Goal: Task Accomplishment & Management: Manage account settings

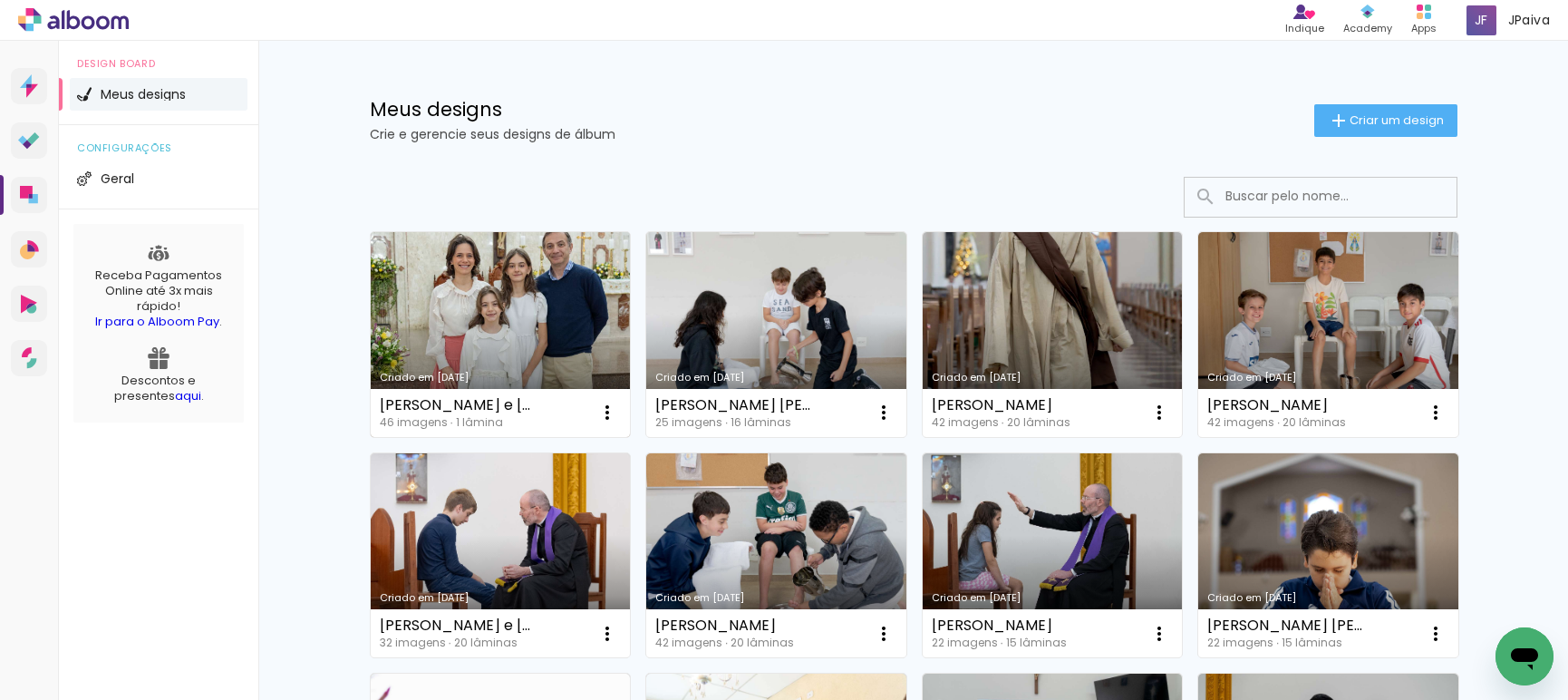
click at [540, 338] on link "Criado em [DATE]" at bounding box center [500, 334] width 260 height 205
click at [478, 312] on link "Criado em [DATE]" at bounding box center [500, 334] width 260 height 205
click at [601, 411] on iron-icon at bounding box center [606, 412] width 22 height 22
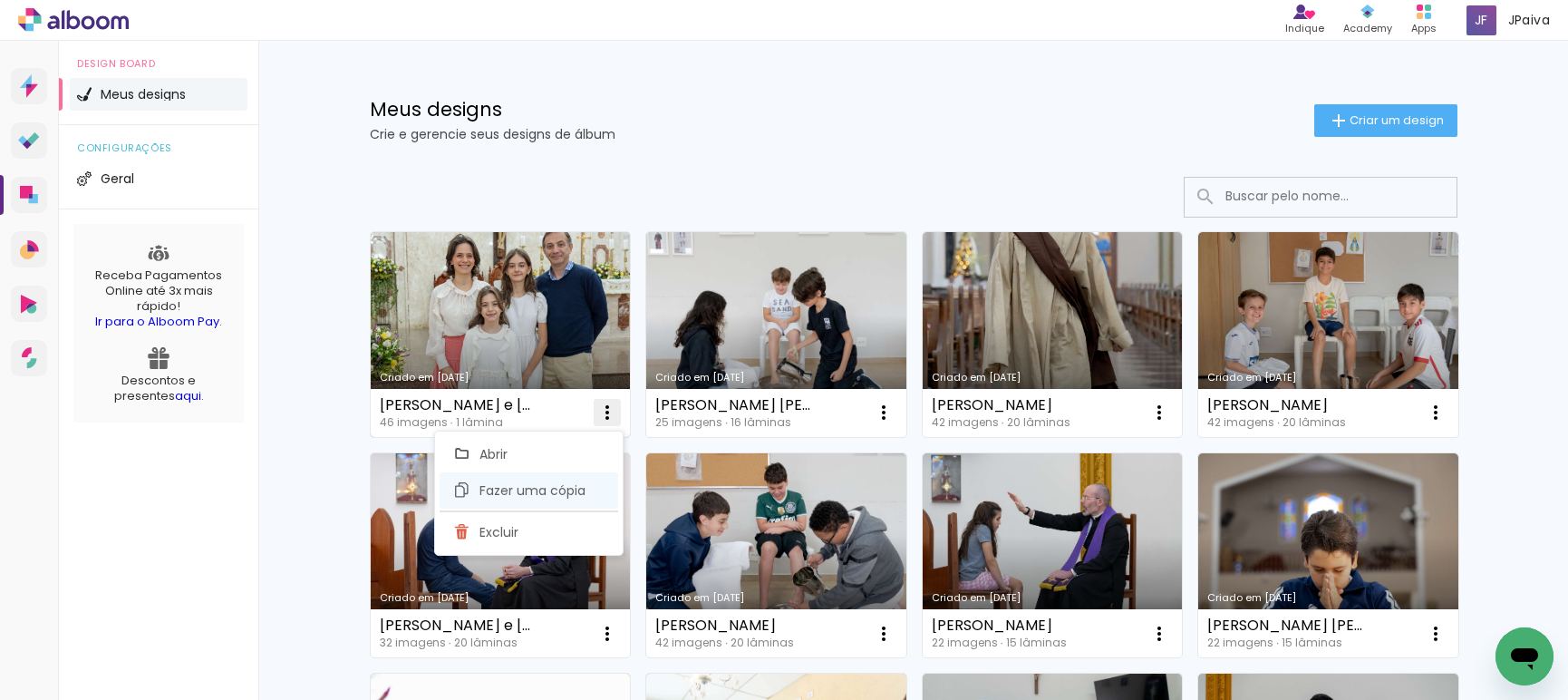
click at [574, 495] on span "Fazer uma cópia" at bounding box center [532, 491] width 106 height 13
type input "Cópia de [PERSON_NAME] e [PERSON_NAME]"
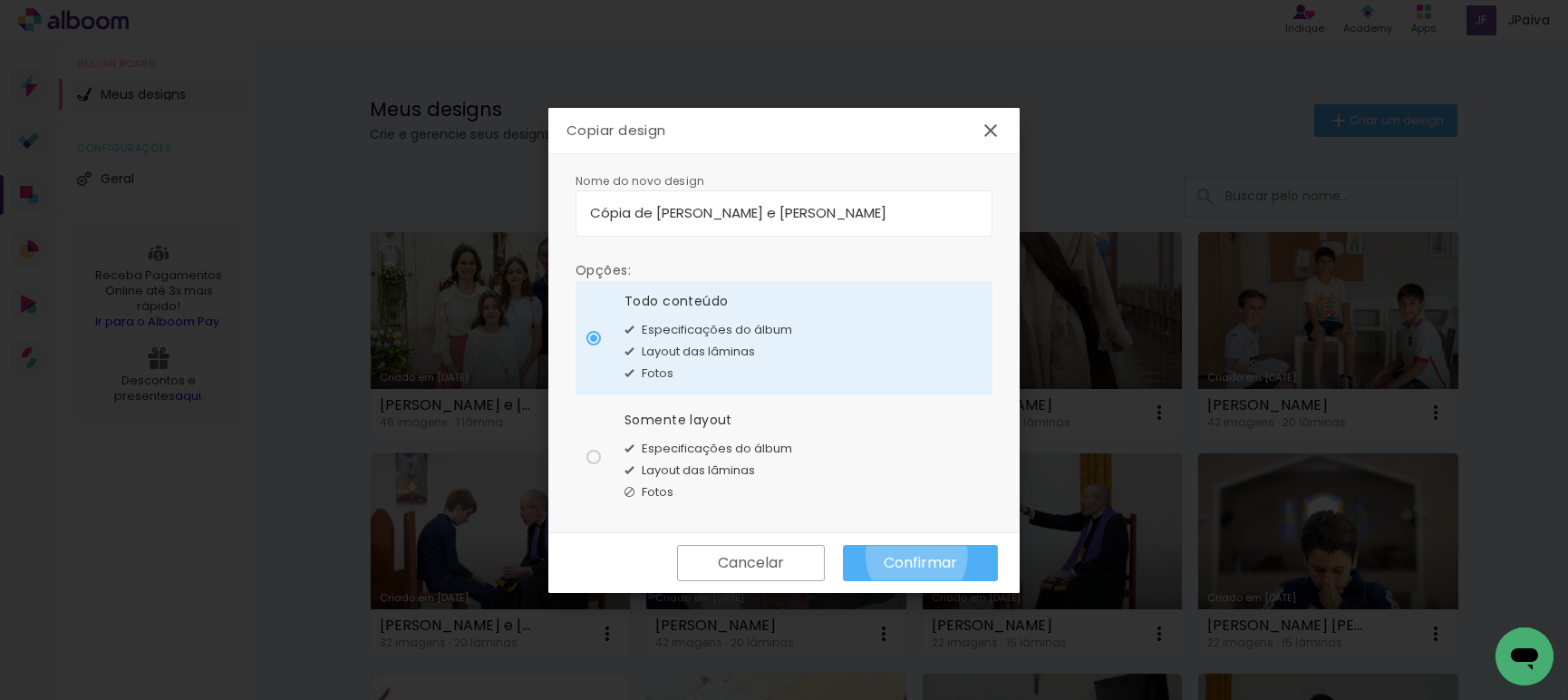
click at [0, 0] on slot "Confirmar" at bounding box center [0, 0] width 0 height 0
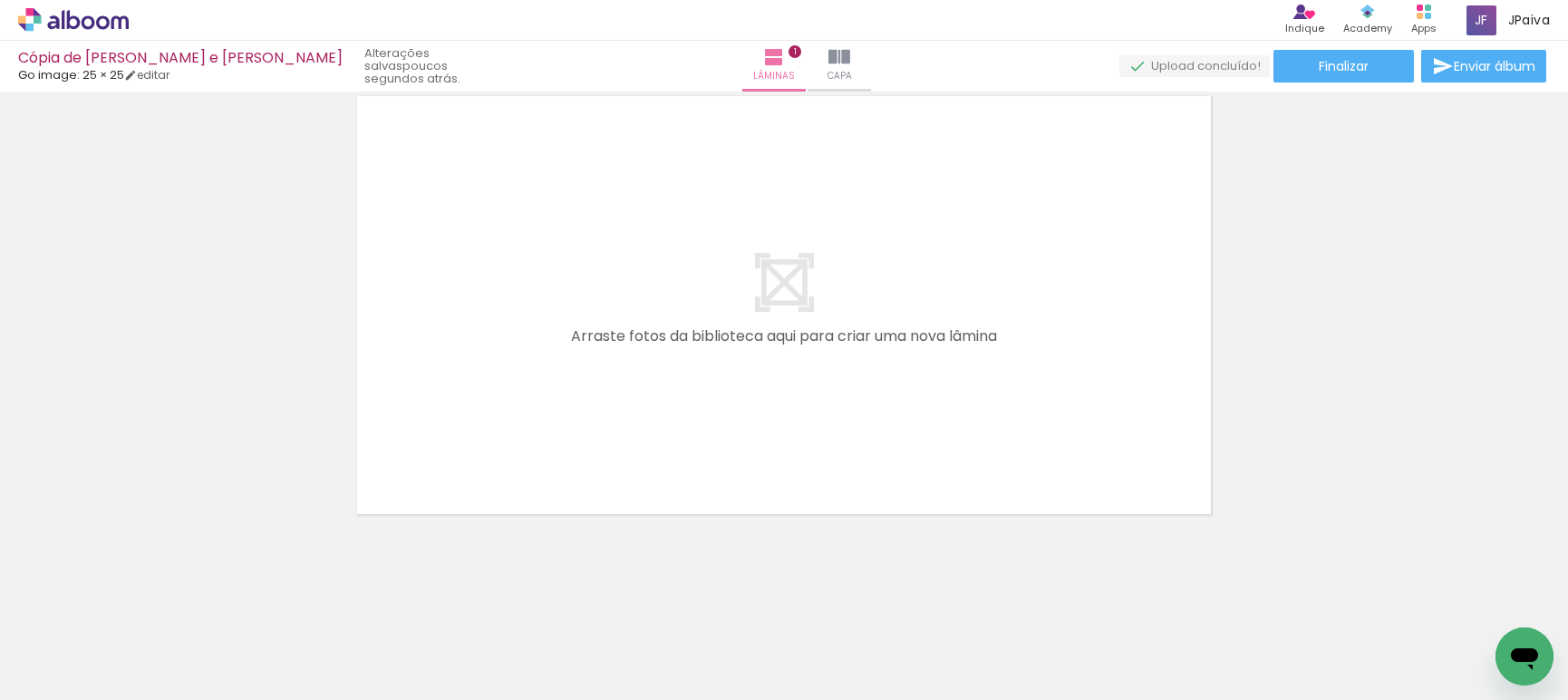
scroll to position [85, 0]
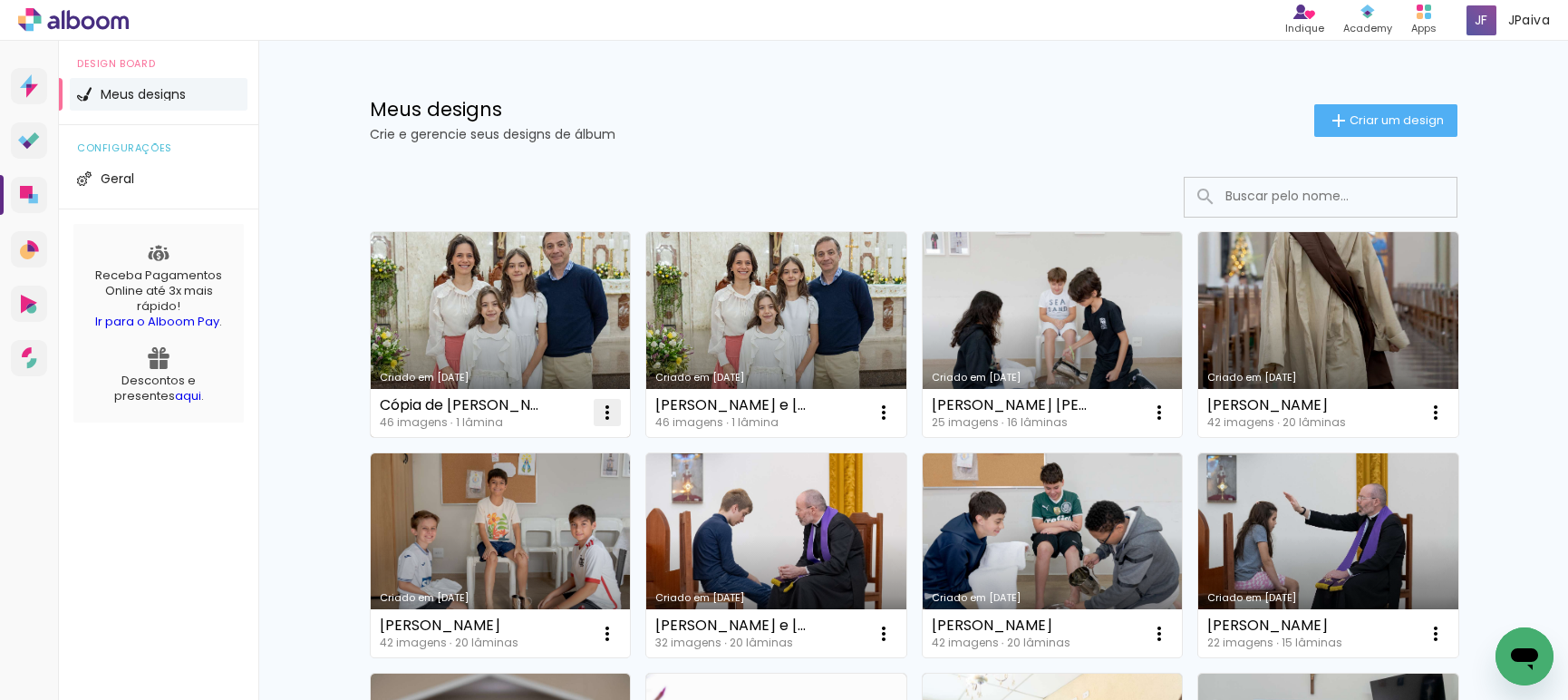
click at [605, 406] on iron-icon at bounding box center [606, 412] width 22 height 22
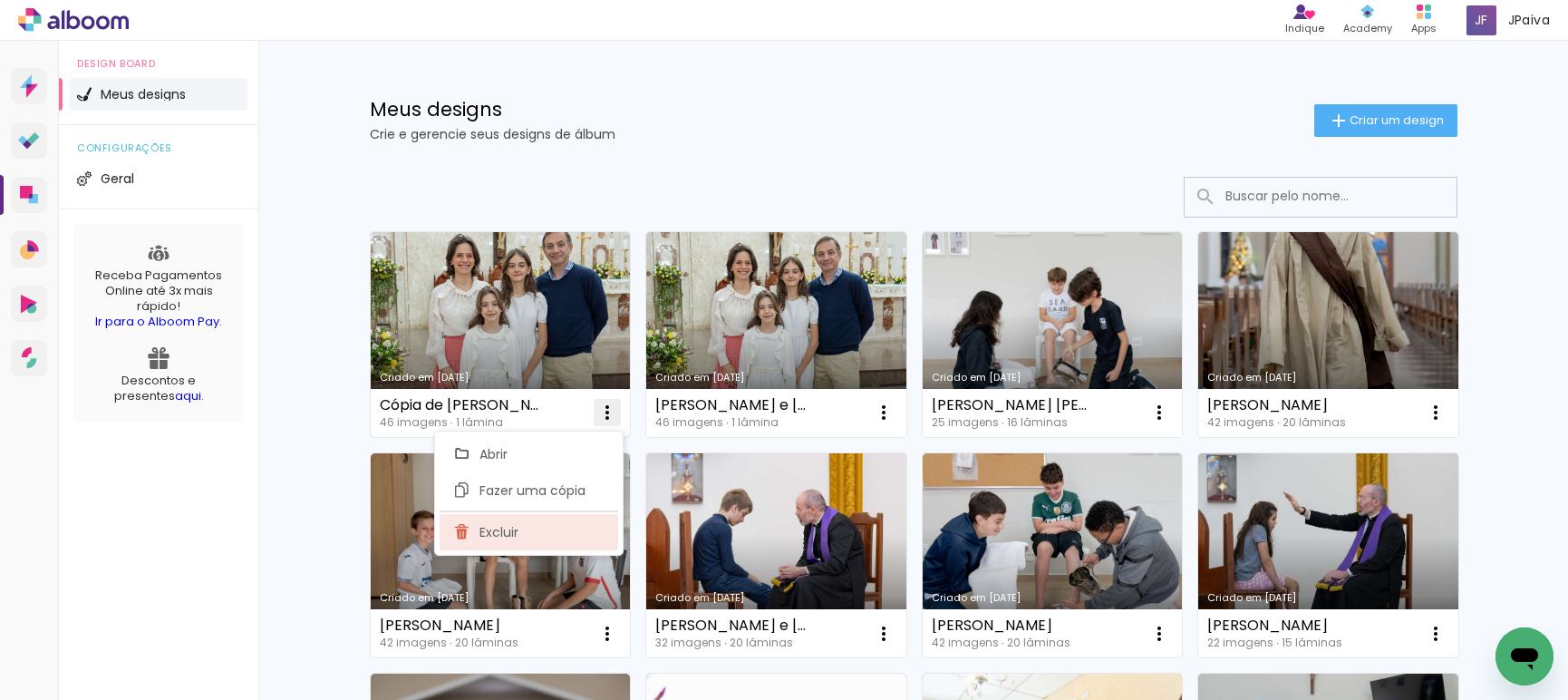
click at [554, 535] on paper-item "Excluir" at bounding box center [528, 532] width 178 height 37
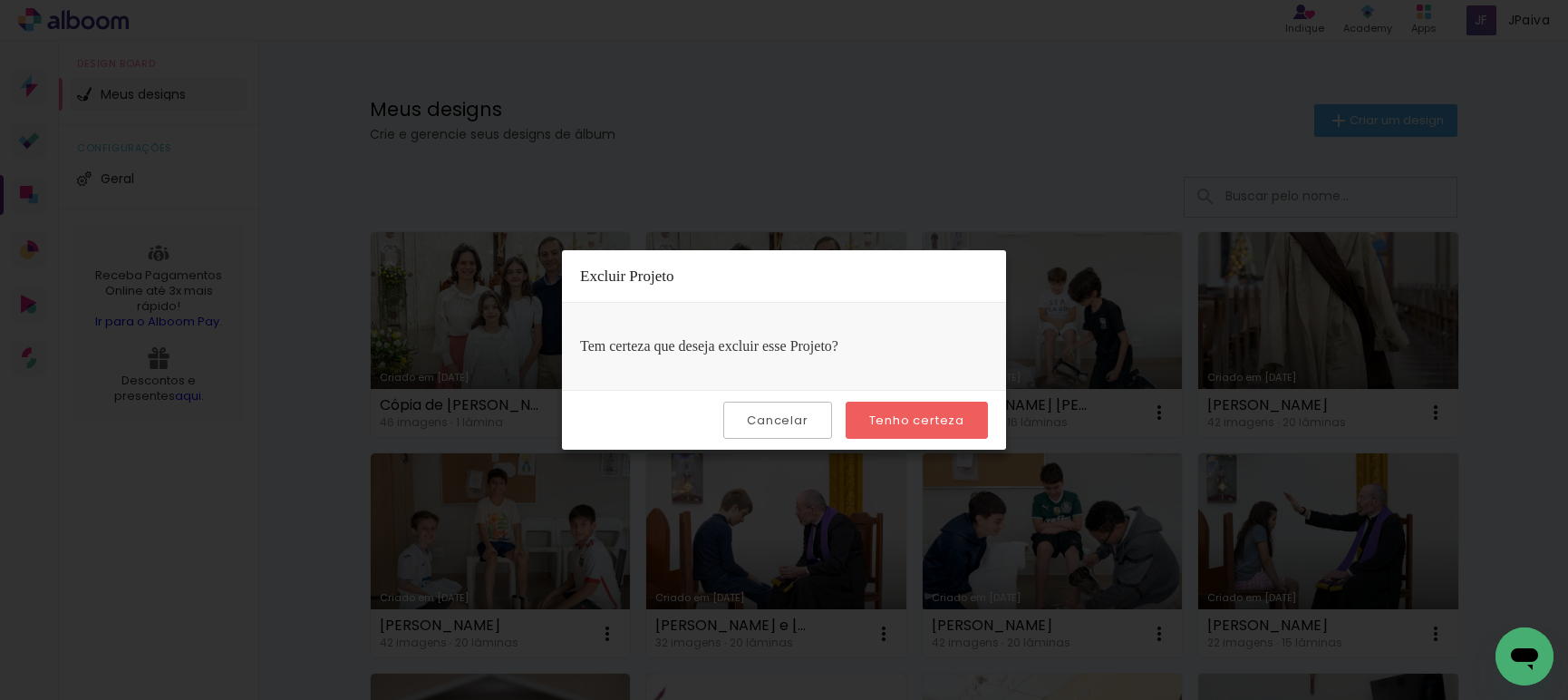
click at [0, 0] on slot "Tenho certeza" at bounding box center [0, 0] width 0 height 0
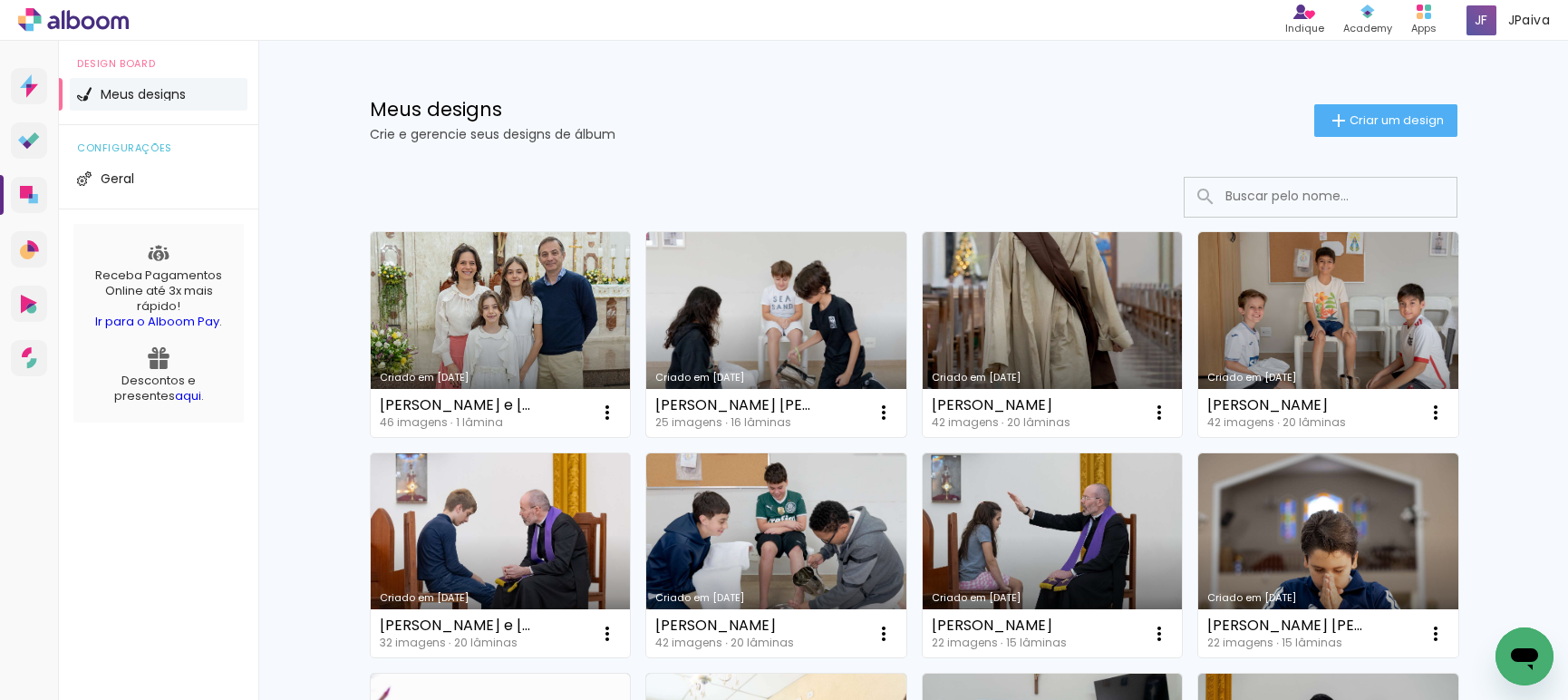
drag, startPoint x: 651, startPoint y: 403, endPoint x: 801, endPoint y: 406, distance: 150.0
click at [801, 406] on div "[PERSON_NAME] [PERSON_NAME]" at bounding box center [734, 404] width 159 height 14
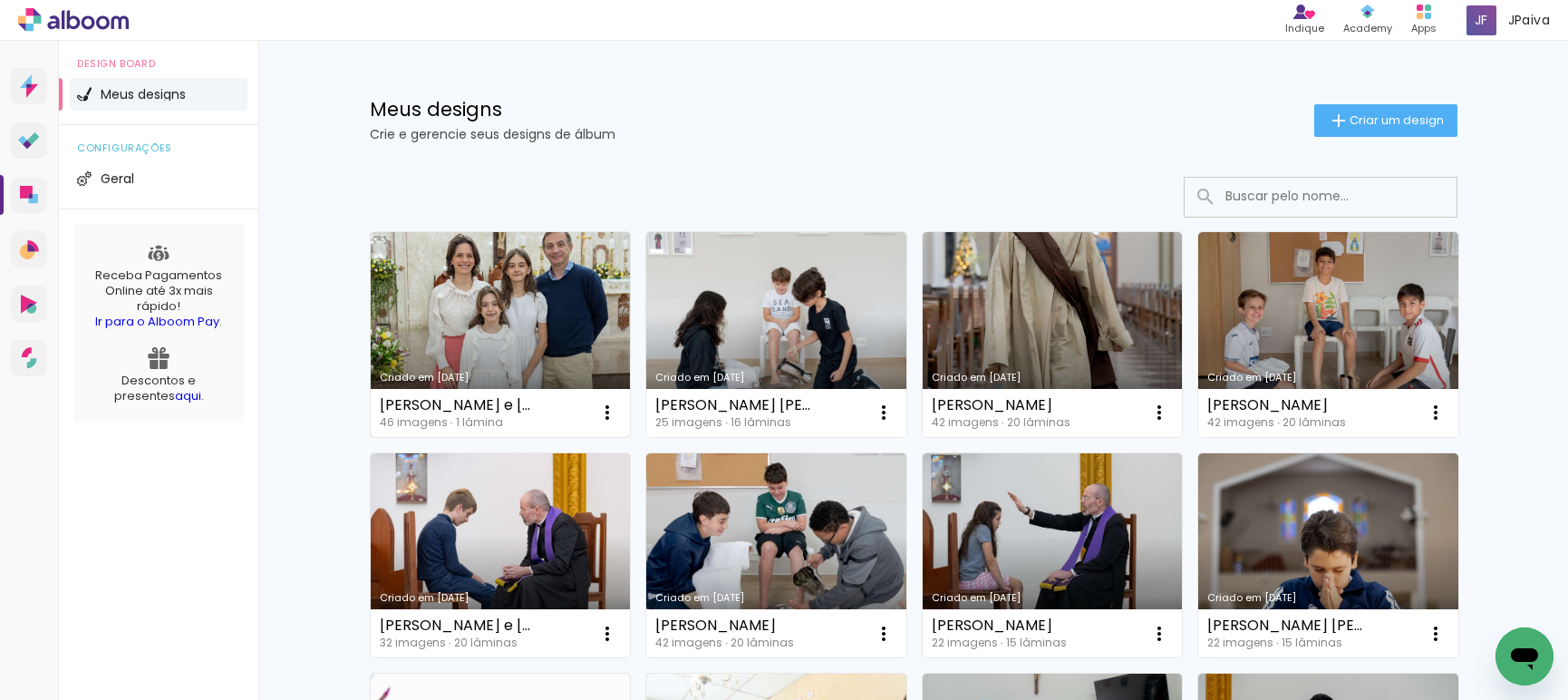
drag, startPoint x: 368, startPoint y: 403, endPoint x: 544, endPoint y: 402, distance: 176.0
click at [544, 402] on div "Criado em 28/08/25 Manuela e Valentina Felix Cloretti 46 imagens ∙ 1 lâmina Abr…" at bounding box center [499, 334] width 277 height 221
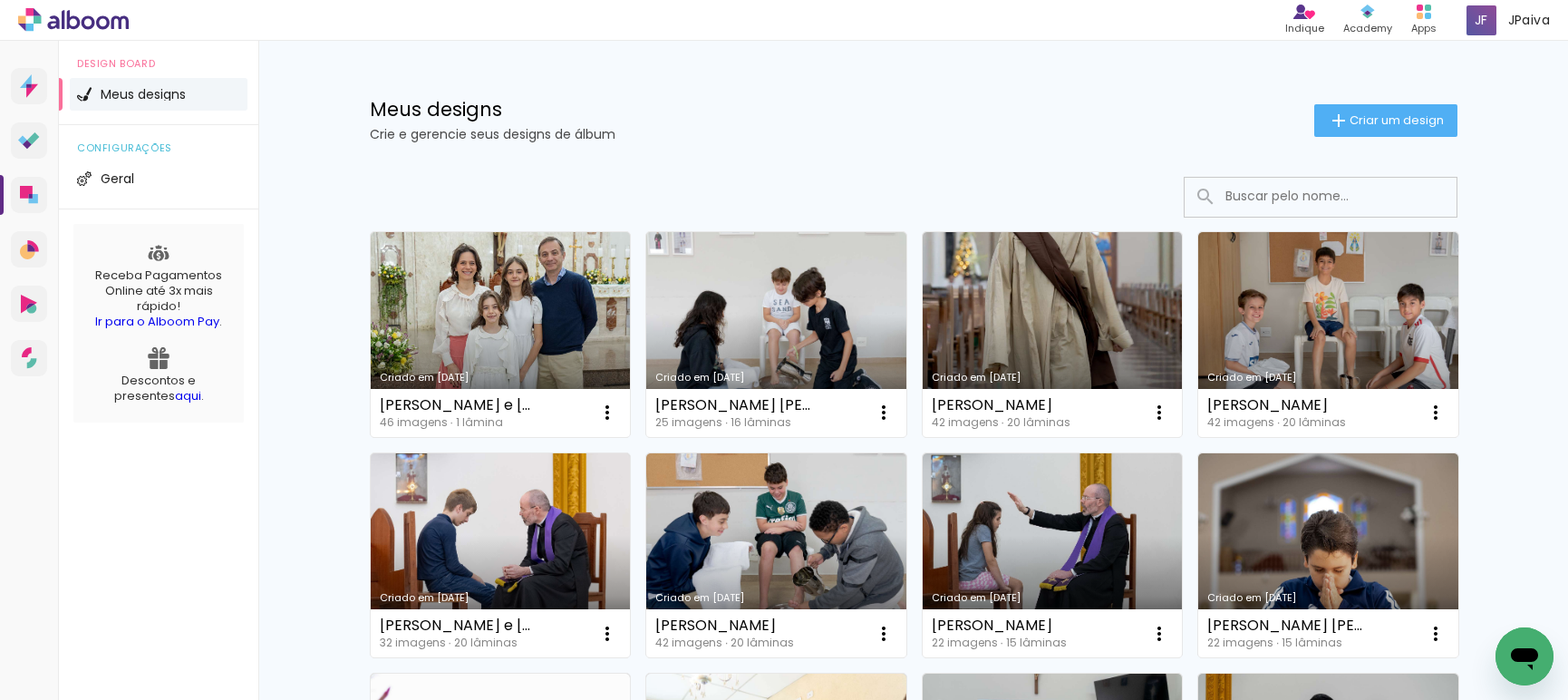
click at [189, 487] on div "Design Board Meus designs configurações Geral Receba Pagamentos Online até 3x m…" at bounding box center [159, 390] width 199 height 700
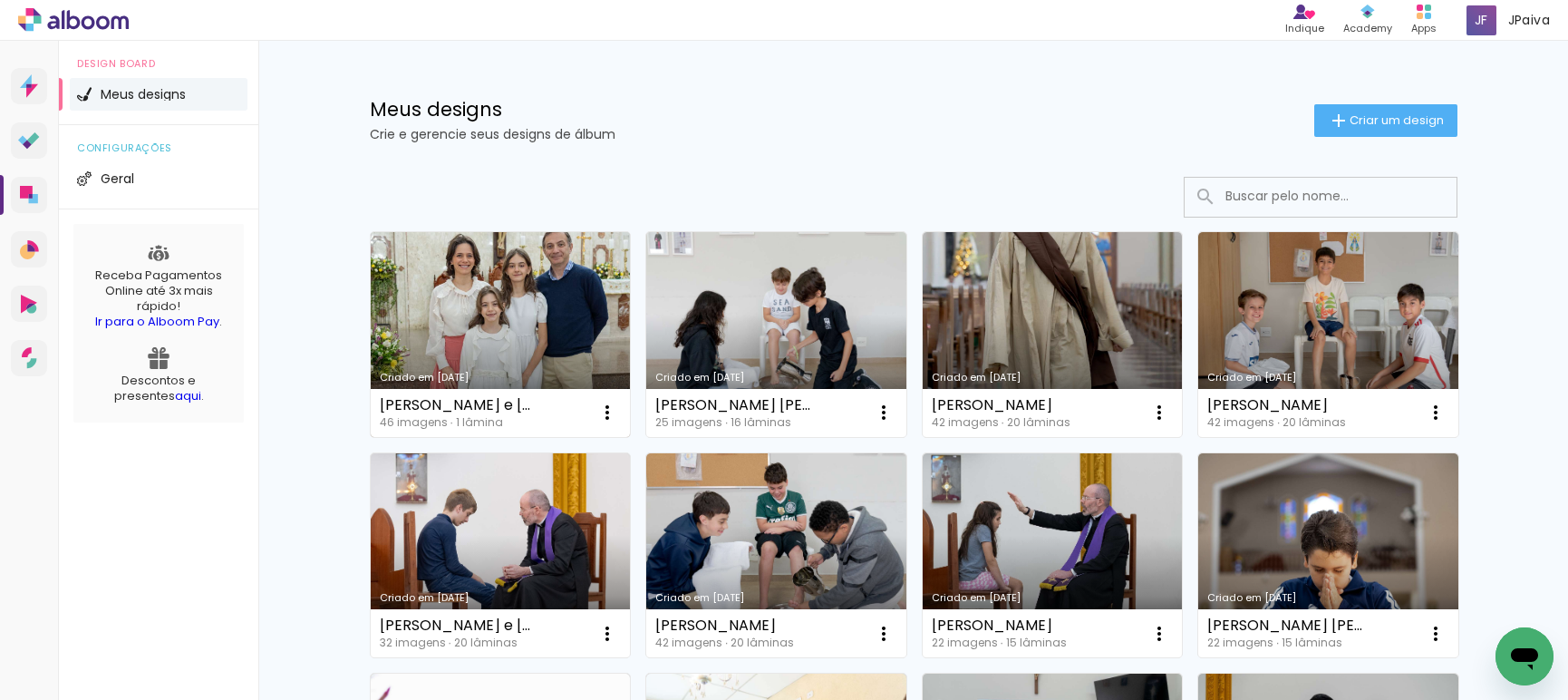
drag, startPoint x: 373, startPoint y: 406, endPoint x: 532, endPoint y: 404, distance: 159.0
click at [532, 404] on div "Manuela e Valentina Felix Cloretti 46 imagens ∙ 1 lâmina Abrir Fazer uma cópia …" at bounding box center [500, 412] width 260 height 48
click at [517, 396] on div "Manuela e Valentina Felix Cloretti 46 imagens ∙ 1 lâmina Abrir Fazer uma cópia …" at bounding box center [500, 412] width 260 height 48
click at [507, 405] on div "[PERSON_NAME] e [PERSON_NAME]" at bounding box center [459, 404] width 159 height 14
click at [528, 332] on link "Criado em [DATE]" at bounding box center [500, 334] width 260 height 205
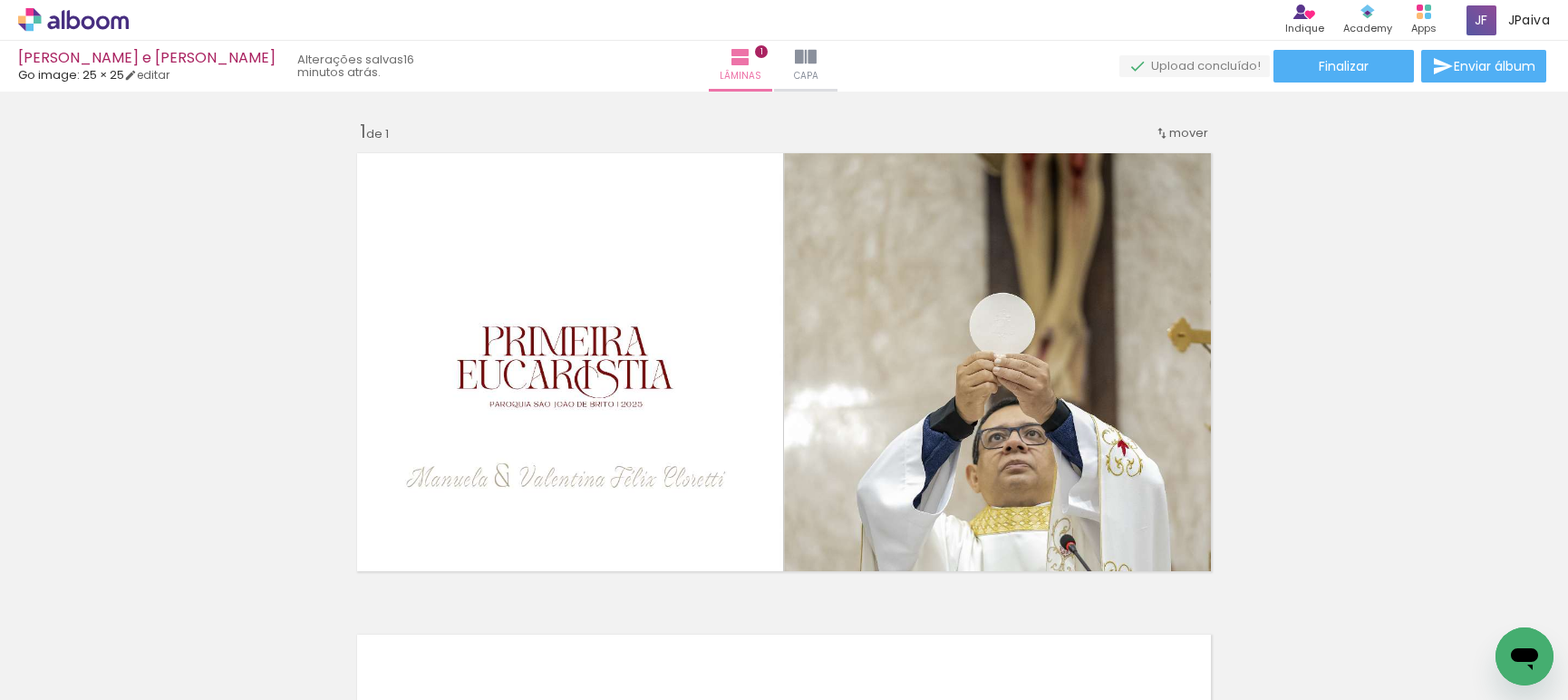
drag, startPoint x: 20, startPoint y: 56, endPoint x: 243, endPoint y: 54, distance: 223.0
click at [243, 54] on div "[PERSON_NAME] e [PERSON_NAME]" at bounding box center [146, 59] width 257 height 17
click at [11, 55] on div "Manuela e Valentina Felix Cloretti Go image: 25 × 25 editar 16 minutos atrás. L…" at bounding box center [784, 46] width 1568 height 92
click at [22, 56] on div "[PERSON_NAME] e [PERSON_NAME]" at bounding box center [146, 59] width 257 height 17
click at [24, 56] on div "[PERSON_NAME] e [PERSON_NAME]" at bounding box center [146, 59] width 257 height 17
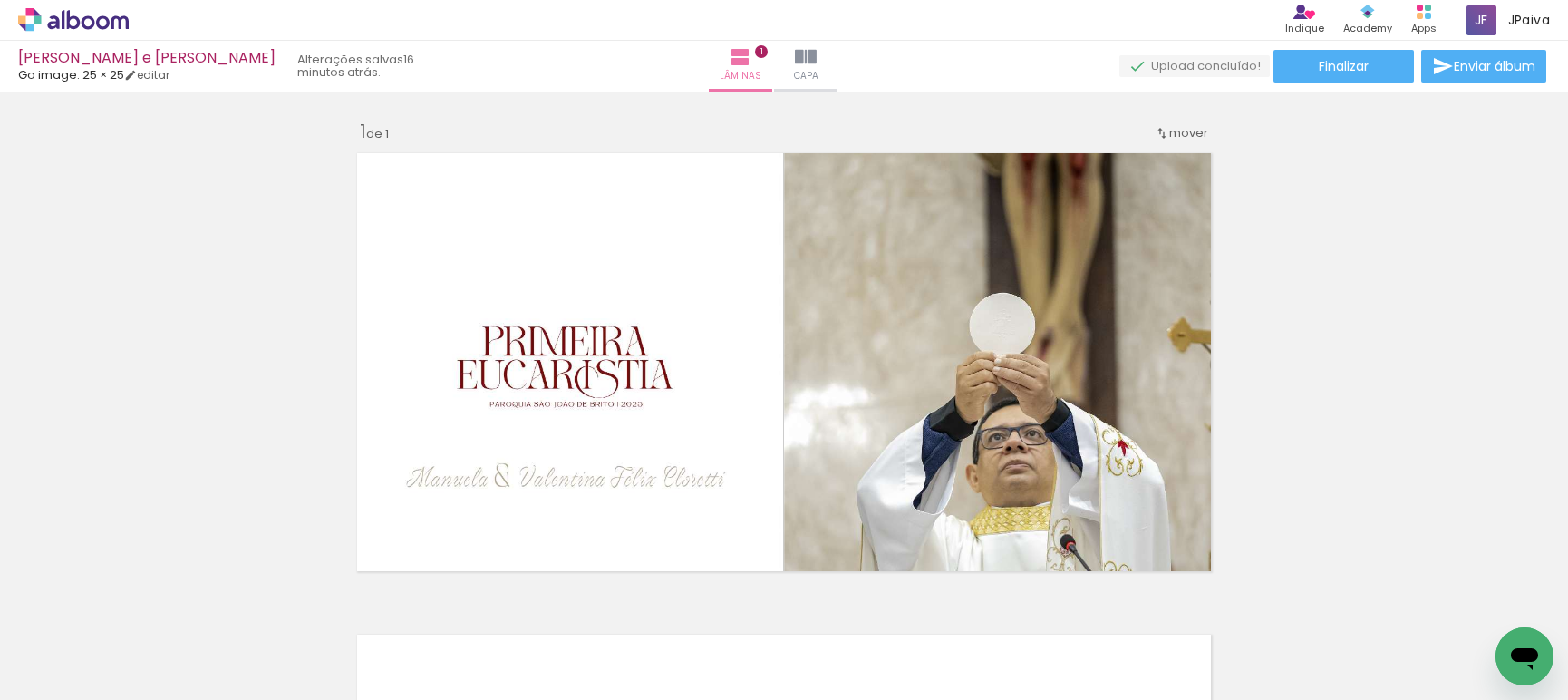
click at [30, 56] on div "[PERSON_NAME] e [PERSON_NAME]" at bounding box center [146, 59] width 257 height 17
click at [38, 56] on div "[PERSON_NAME] e [PERSON_NAME]" at bounding box center [146, 59] width 257 height 17
drag, startPoint x: 38, startPoint y: 57, endPoint x: 47, endPoint y: 58, distance: 9.1
click at [39, 57] on div "[PERSON_NAME] e [PERSON_NAME]" at bounding box center [146, 59] width 257 height 17
